Goal: Navigation & Orientation: Find specific page/section

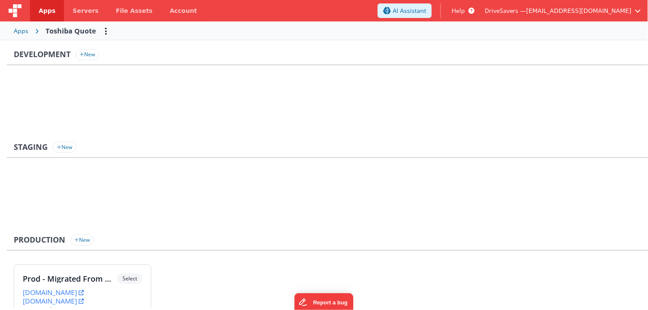
scroll to position [61, 0]
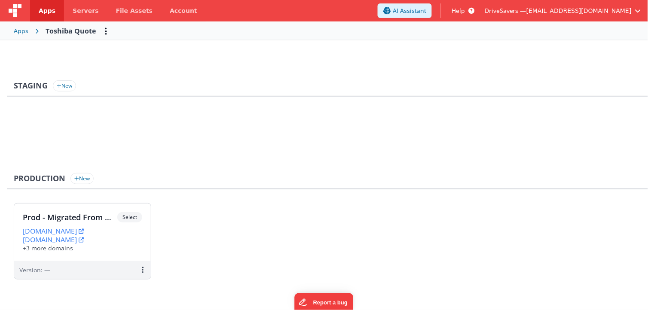
click at [47, 33] on div "Toshiba Quote" at bounding box center [71, 31] width 50 height 10
click at [48, 31] on div "Toshiba Quote" at bounding box center [71, 31] width 50 height 10
click at [48, 6] on span "Apps" at bounding box center [47, 10] width 17 height 9
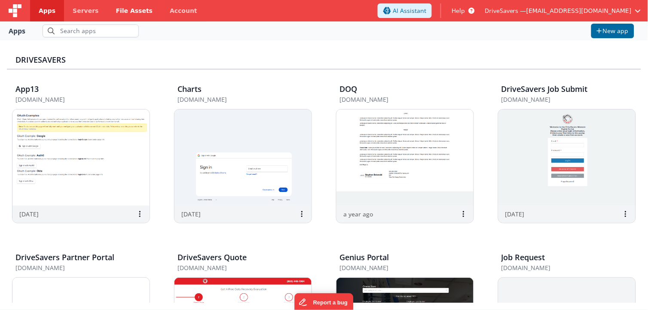
click at [116, 12] on span "File Assets" at bounding box center [134, 10] width 37 height 9
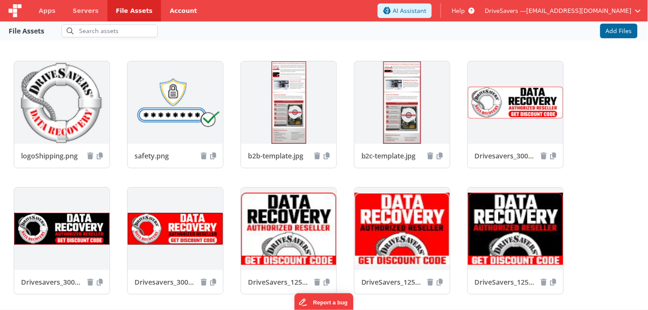
click at [165, 6] on link "Account" at bounding box center [183, 10] width 45 height 21
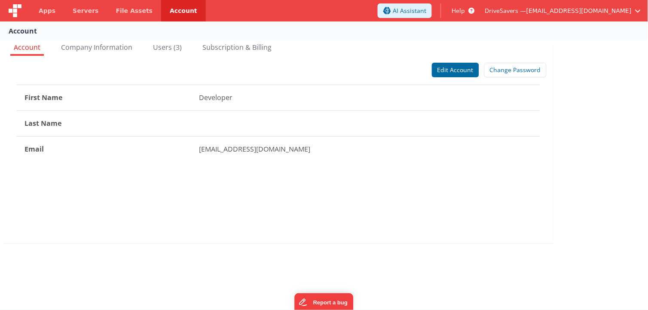
click at [573, 122] on div "Account Company Information Users (3) Subscription & Billing Edit Account Chang…" at bounding box center [324, 149] width 648 height 220
click at [597, 191] on div "Account Company Information Users (3) Subscription & Billing Edit Account Chang…" at bounding box center [324, 149] width 648 height 220
click at [623, 62] on div "Account Company Information Users (3) Subscription & Billing Edit Account Chang…" at bounding box center [324, 149] width 648 height 220
click at [607, 220] on div "Account Company Information Users (3) Subscription & Billing Edit Account Chang…" at bounding box center [324, 149] width 648 height 220
click at [600, 103] on div "Account Company Information Users (3) Subscription & Billing Edit Account Chang…" at bounding box center [324, 149] width 648 height 220
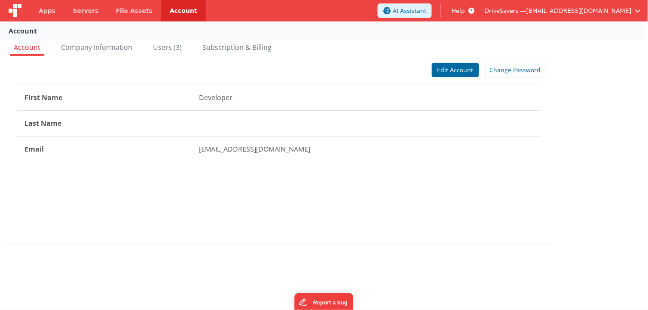
click at [621, 108] on div "Account Company Information Users (3) Subscription & Billing Edit Account Chang…" at bounding box center [324, 149] width 648 height 220
click at [636, 179] on div "Account Company Information Users (3) Subscription & Billing Edit Account Chang…" at bounding box center [324, 149] width 648 height 220
click at [593, 63] on div "Account Company Information Users (3) Subscription & Billing Edit Account Chang…" at bounding box center [324, 149] width 648 height 220
